Goal: Check status: Check status

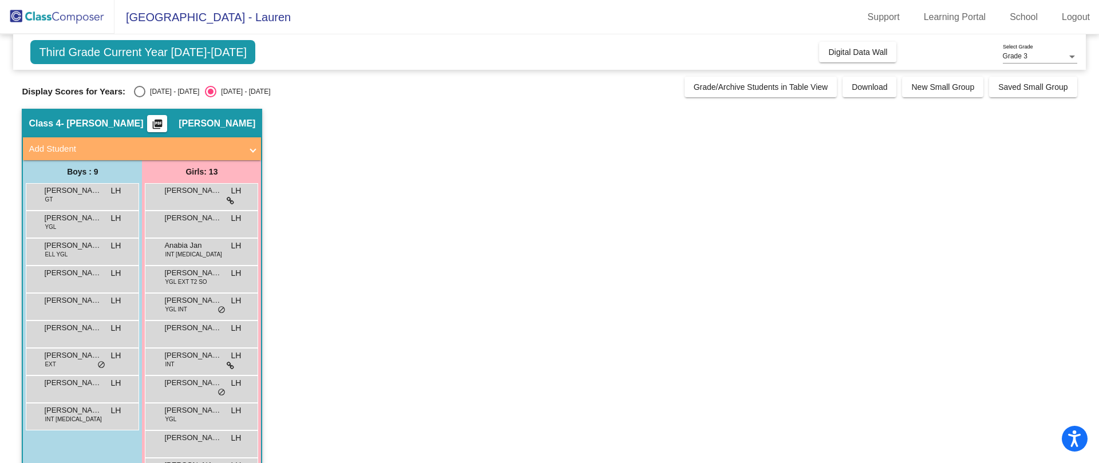
click at [137, 93] on div "Select an option" at bounding box center [139, 91] width 11 height 11
click at [139, 97] on input "[DATE] - [DATE]" at bounding box center [139, 97] width 1 height 1
radio input "true"
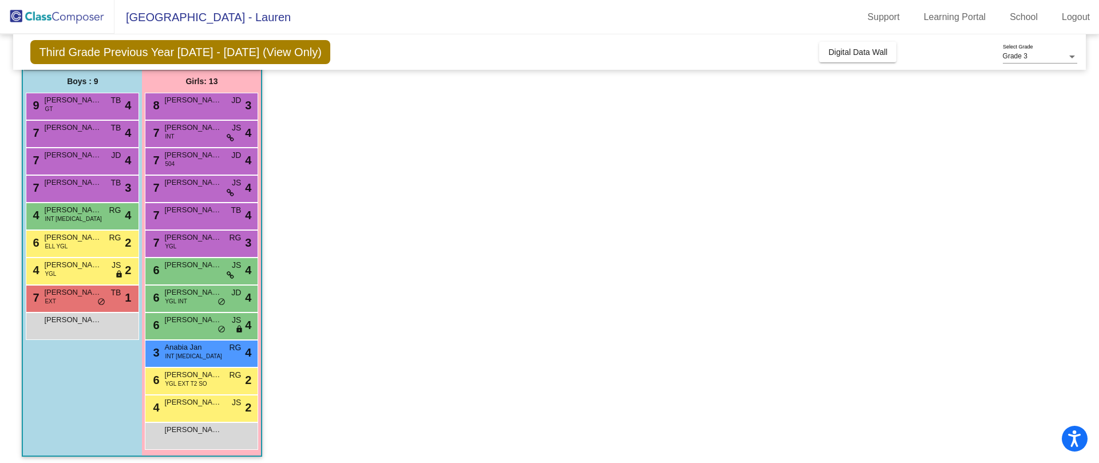
scroll to position [95, 0]
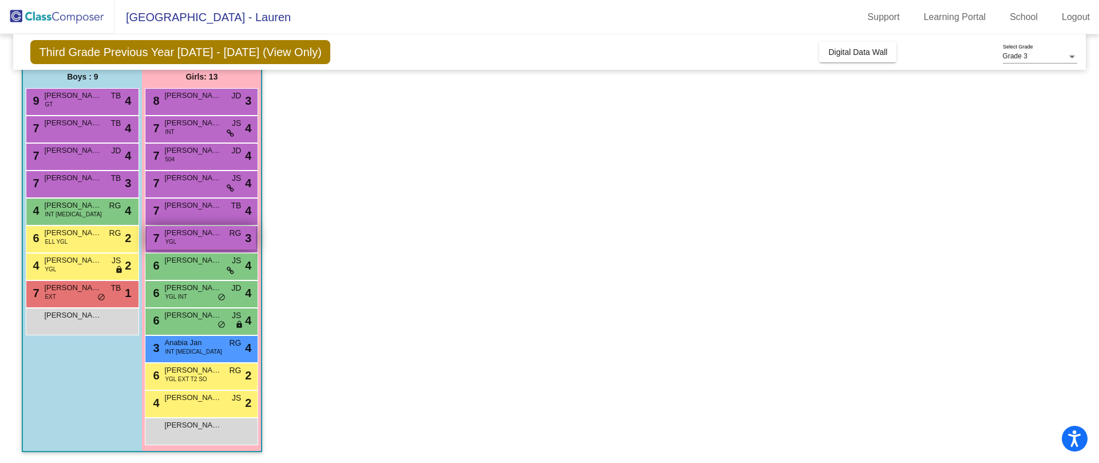
click at [209, 236] on span "[PERSON_NAME]" at bounding box center [192, 232] width 57 height 11
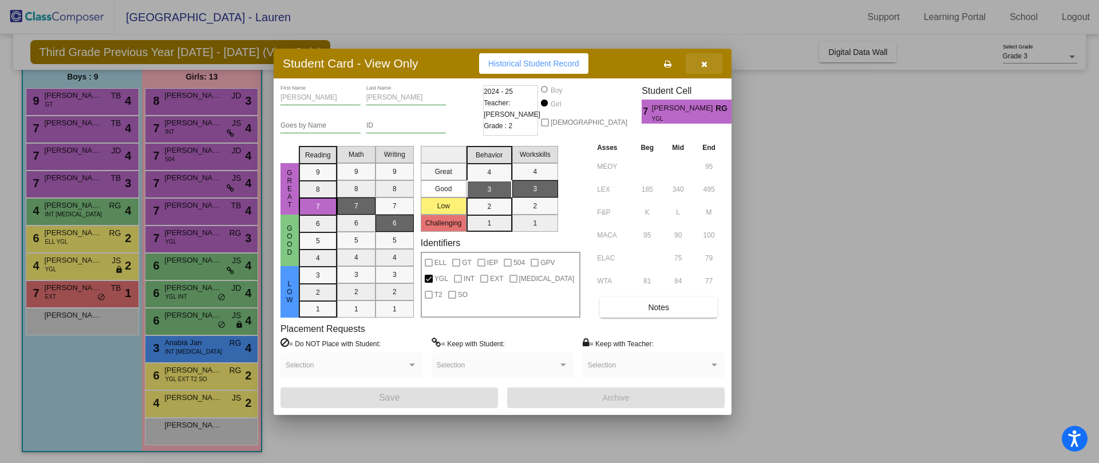
click at [710, 57] on button "button" at bounding box center [704, 63] width 37 height 21
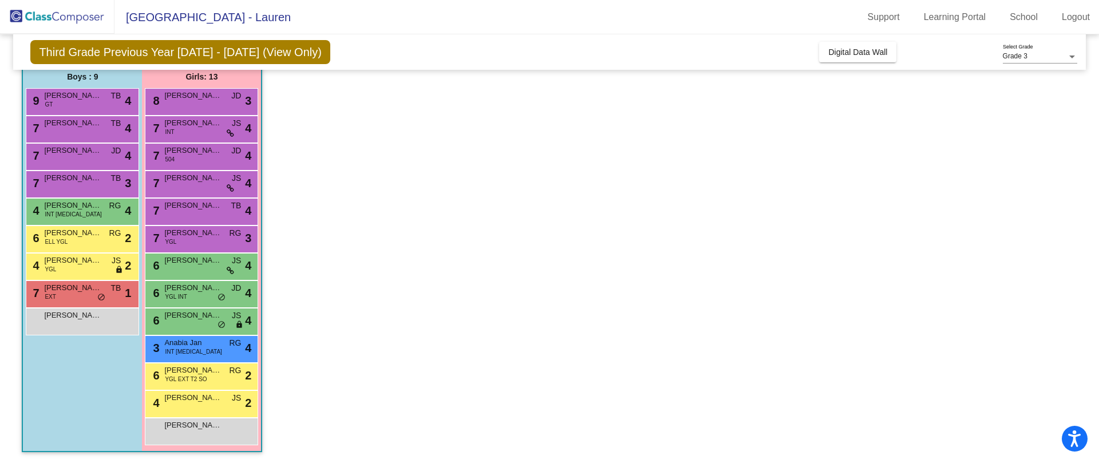
scroll to position [96, 0]
click at [87, 264] on span "[PERSON_NAME]" at bounding box center [72, 259] width 57 height 11
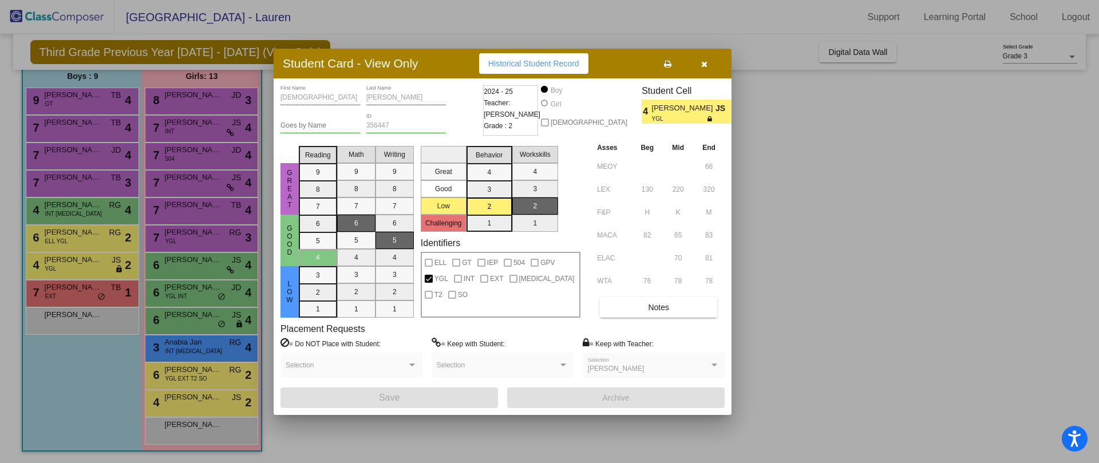
click at [711, 64] on button "button" at bounding box center [704, 63] width 37 height 21
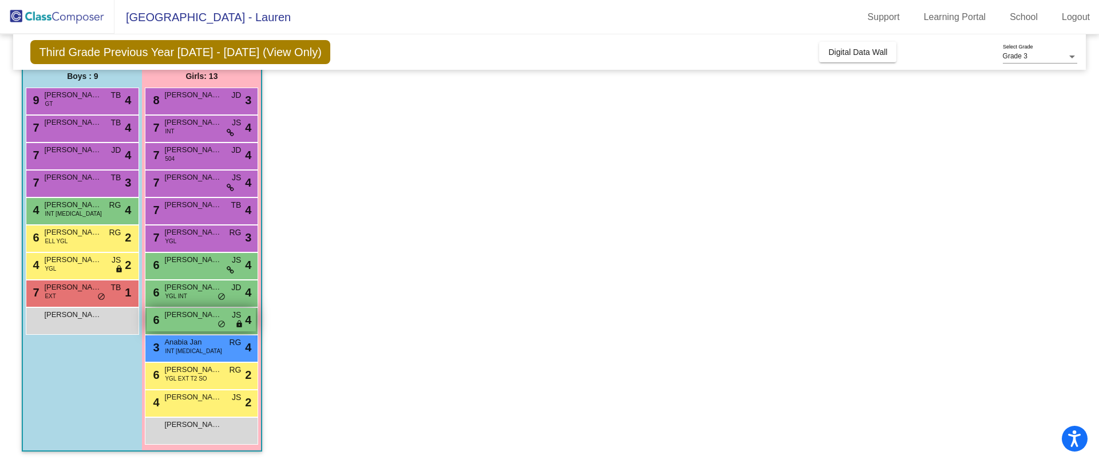
click at [200, 319] on span "[PERSON_NAME]" at bounding box center [192, 314] width 57 height 11
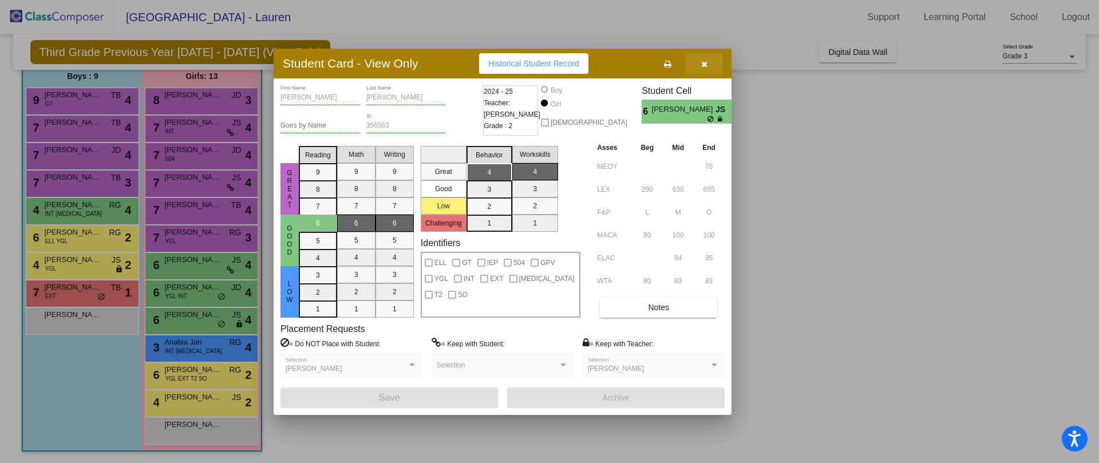
click at [708, 63] on button "button" at bounding box center [704, 63] width 37 height 21
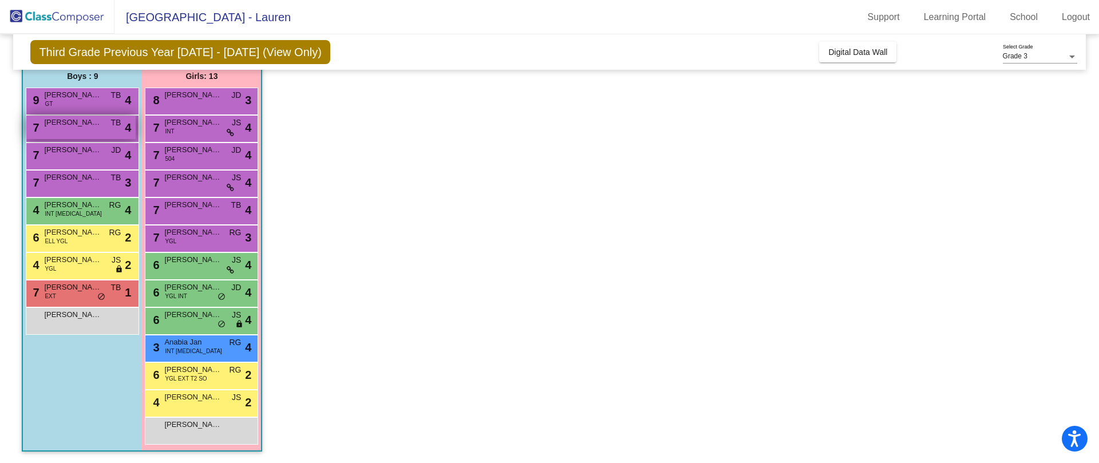
scroll to position [0, 0]
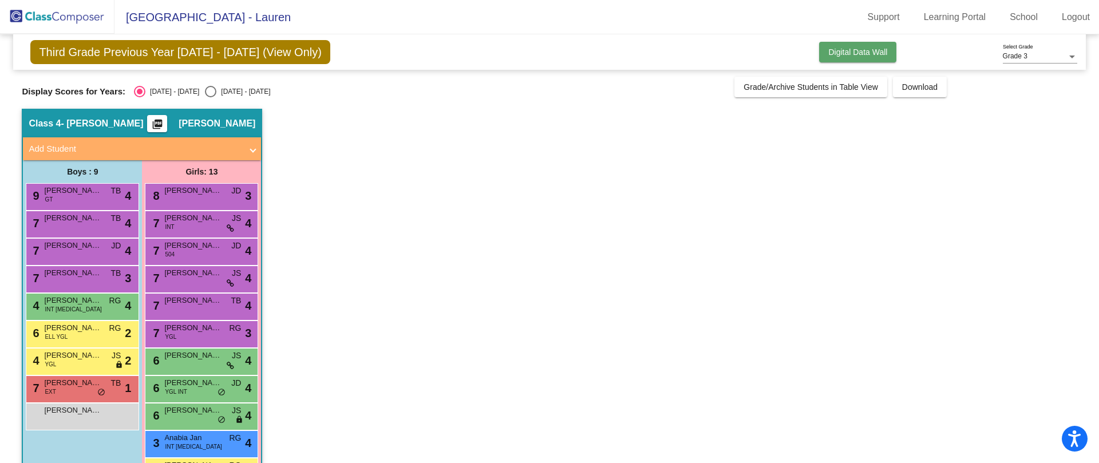
click at [837, 56] on span "Digital Data Wall" at bounding box center [857, 52] width 59 height 9
